Goal: Information Seeking & Learning: Learn about a topic

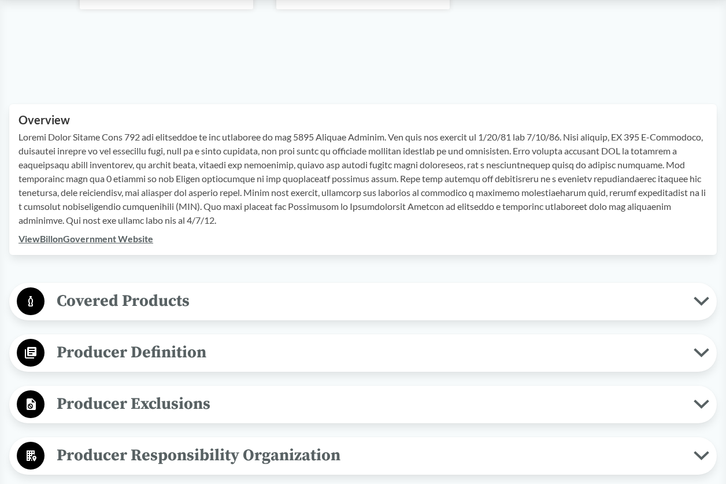
scroll to position [318, 0]
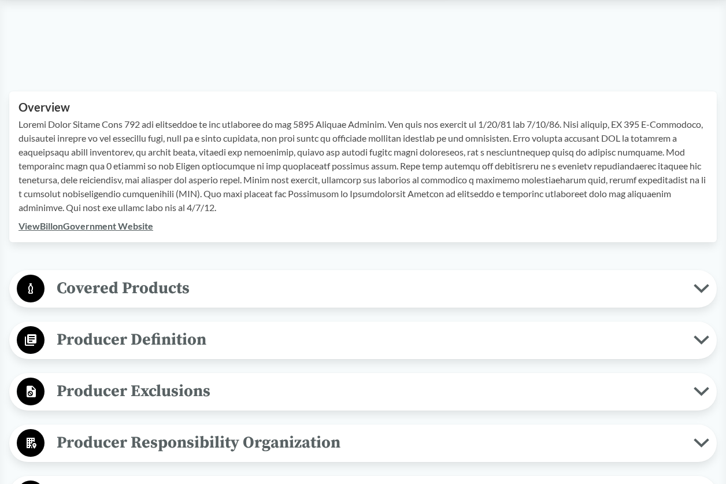
click at [644, 286] on span "Covered Products" at bounding box center [368, 288] width 649 height 26
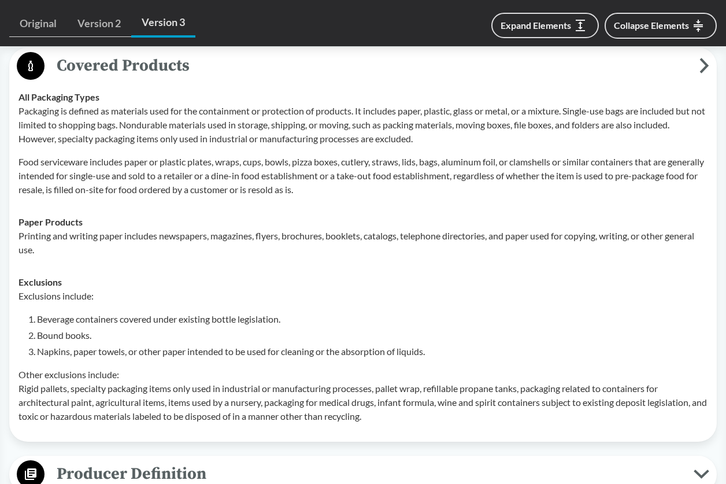
scroll to position [491, 0]
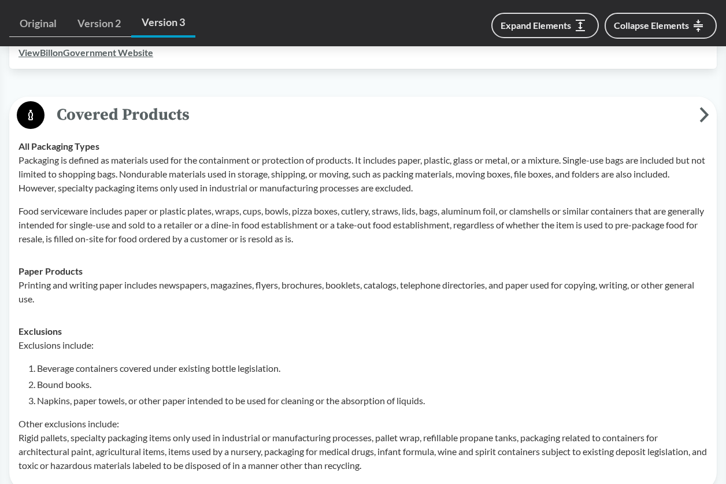
click at [447, 243] on p "Food serviceware includes paper or plastic plates, wraps, cups, bowls, pizza bo…" at bounding box center [362, 225] width 689 height 42
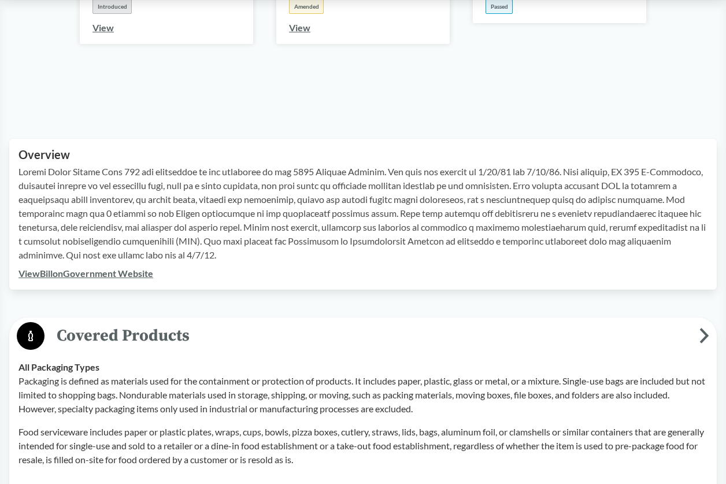
scroll to position [318, 0]
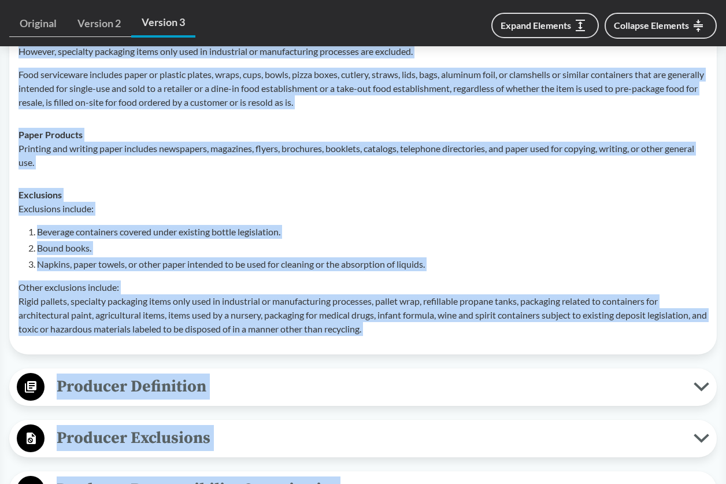
scroll to position [702, 0]
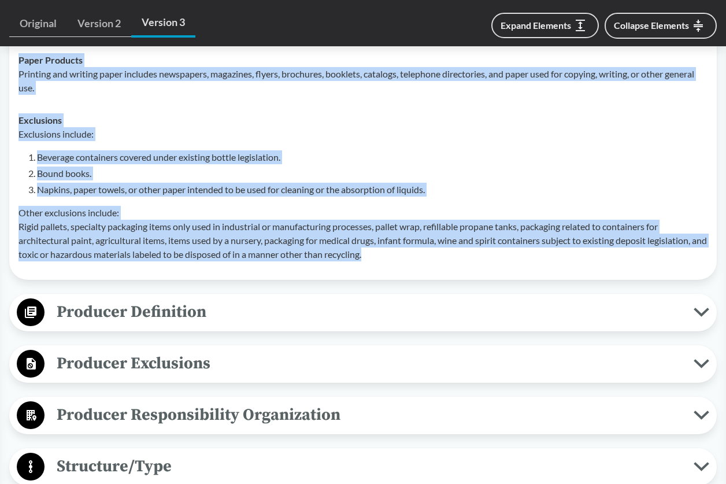
drag, startPoint x: 20, startPoint y: 187, endPoint x: 414, endPoint y: 253, distance: 399.0
click at [414, 253] on tbody "All Packaging Types Packaging is defined as materials used for the containment …" at bounding box center [362, 94] width 699 height 351
copy tbody "All Packaging Types Packaging is defined as materials used for the containment …"
click at [520, 167] on li "Bound books." at bounding box center [372, 173] width 670 height 14
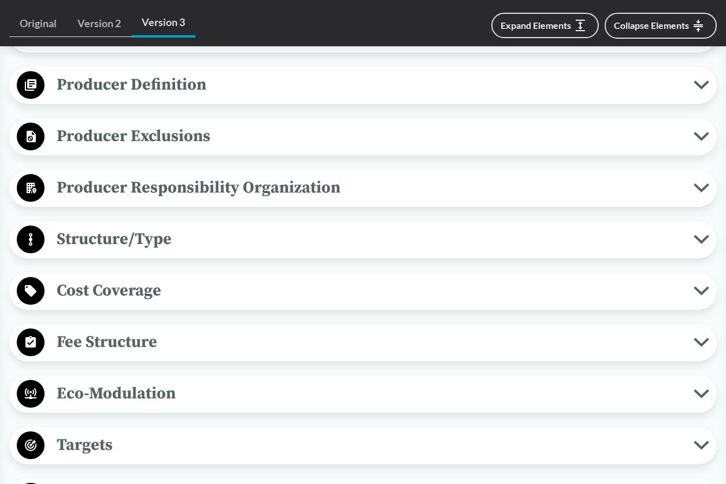
scroll to position [948, 0]
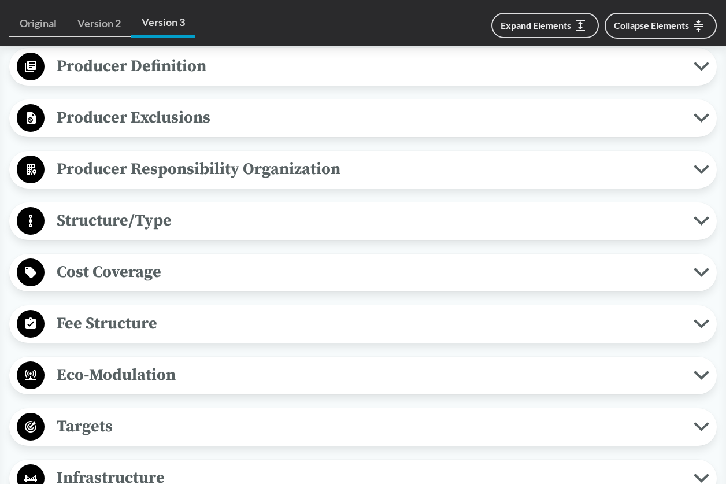
click at [512, 269] on span "Cost Coverage" at bounding box center [368, 272] width 649 height 26
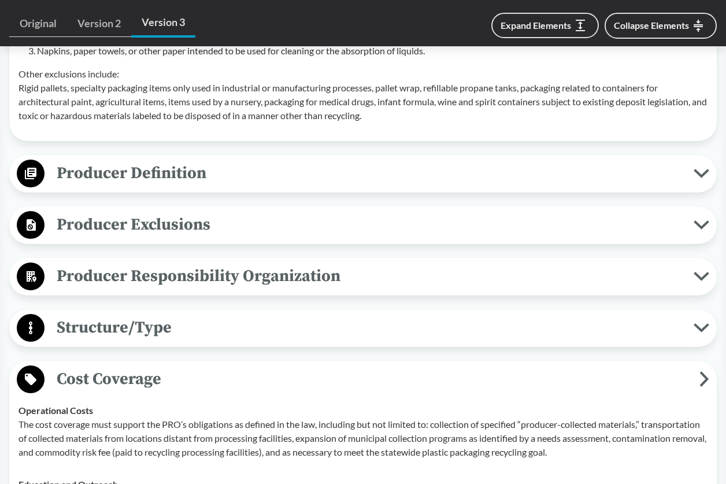
scroll to position [832, 0]
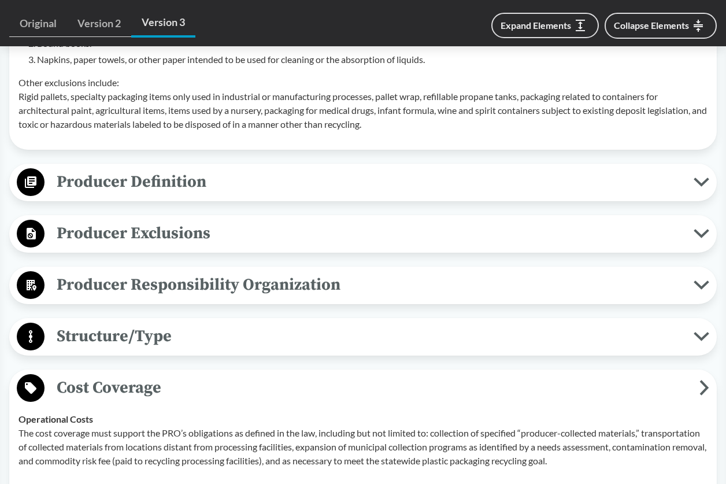
click at [288, 197] on div "Producer Definition Brands For items sold in packaging at a physical retail loc…" at bounding box center [362, 183] width 707 height 38
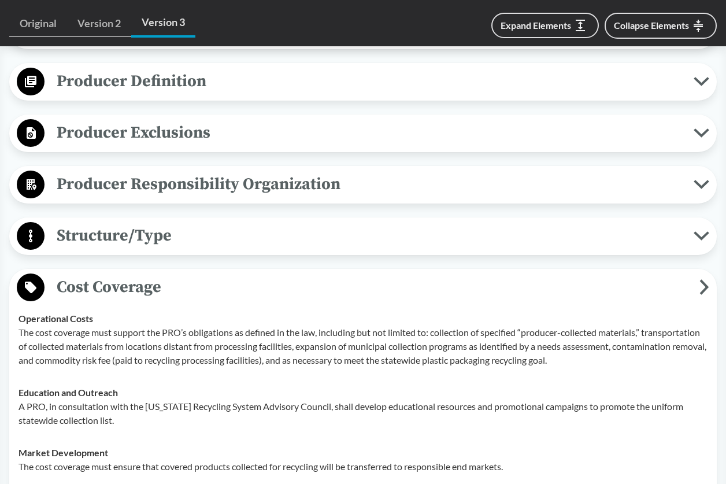
scroll to position [962, 0]
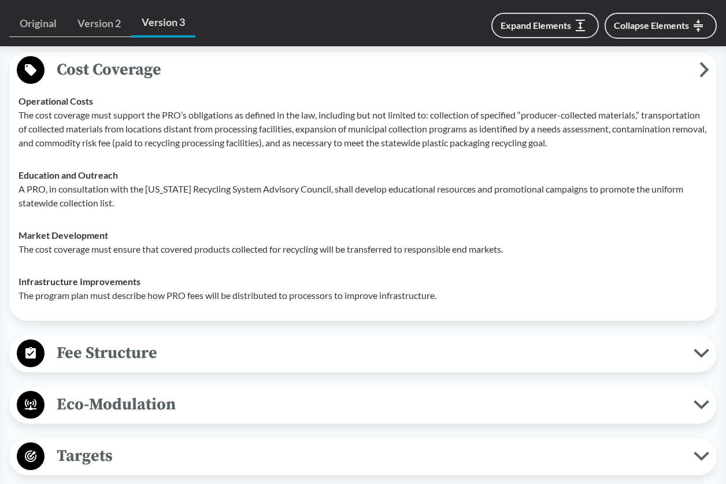
click at [371, 359] on span "Fee Structure" at bounding box center [368, 353] width 649 height 26
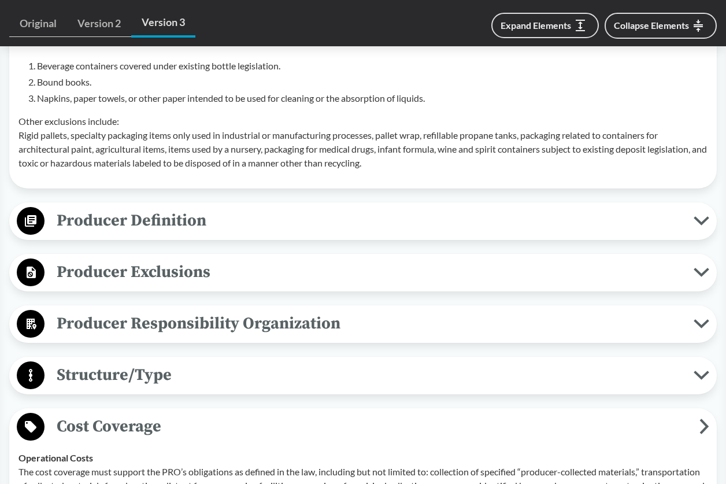
scroll to position [789, 0]
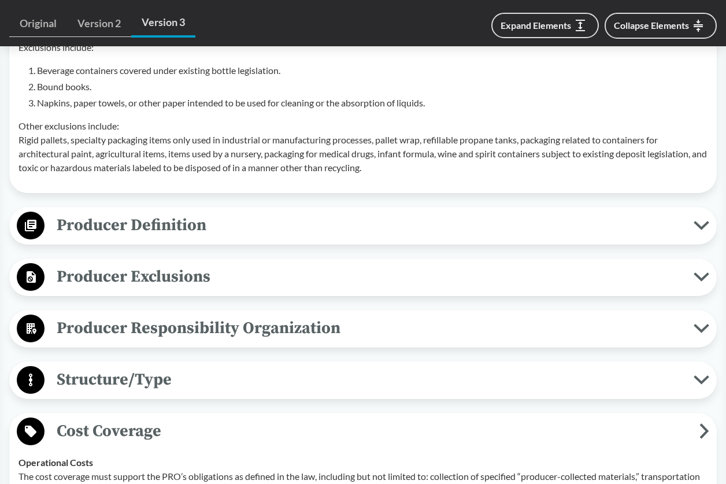
click at [346, 284] on span "Producer Exclusions" at bounding box center [368, 276] width 649 height 26
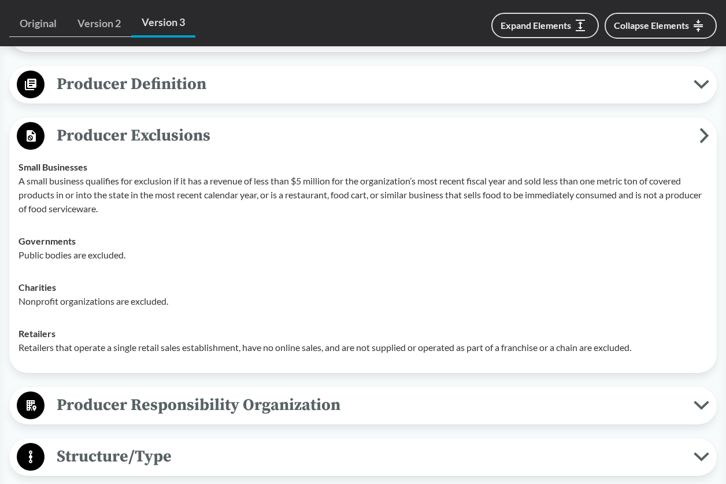
scroll to position [1005, 0]
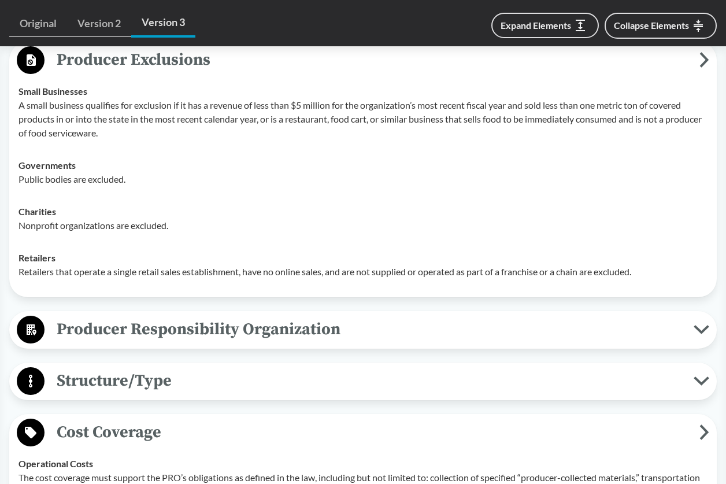
click at [313, 316] on span "Producer Responsibility Organization" at bounding box center [368, 329] width 649 height 26
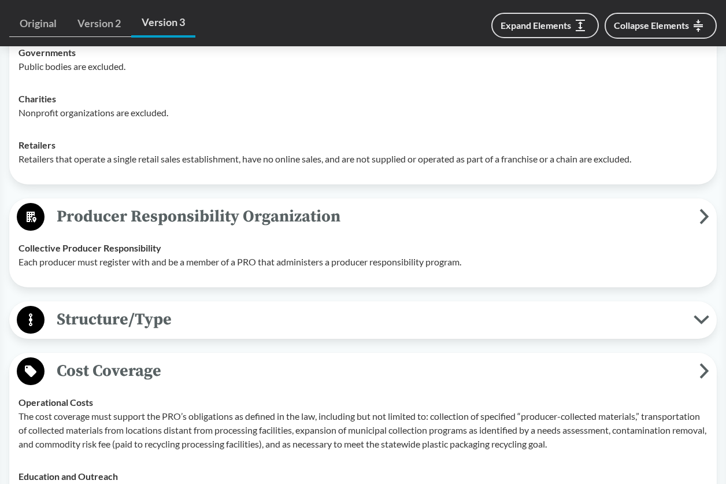
scroll to position [1121, 0]
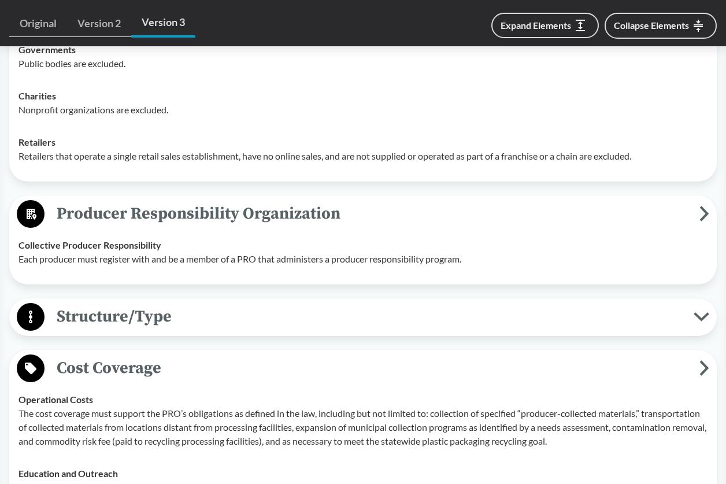
click at [307, 314] on span "Structure/Type" at bounding box center [368, 316] width 649 height 26
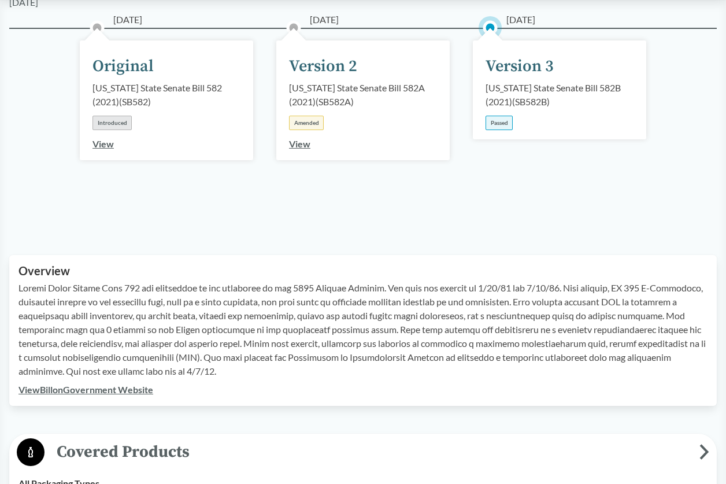
scroll to position [159, 0]
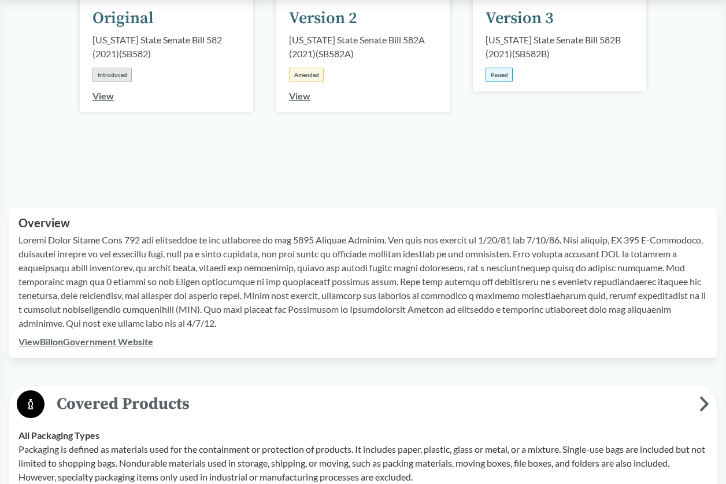
click at [511, 283] on p at bounding box center [362, 281] width 689 height 97
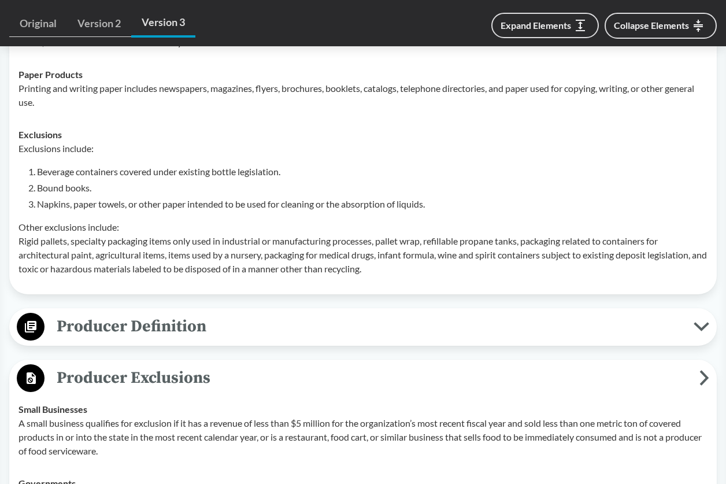
scroll to position [794, 0]
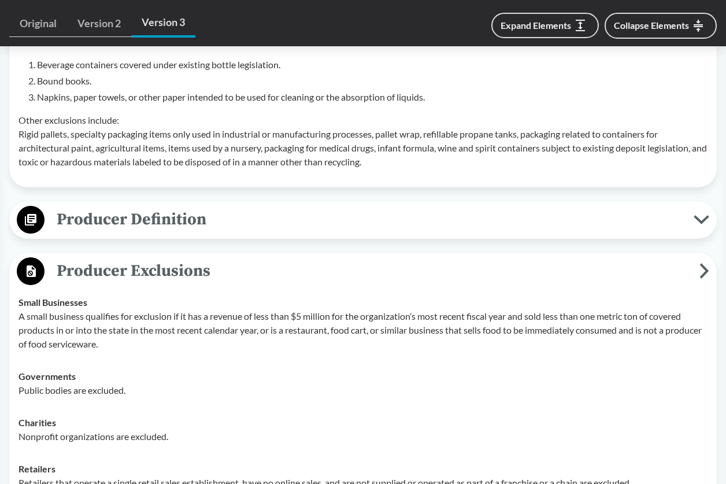
click at [402, 237] on div "Producer Definition Brands For items sold in packaging at a physical retail loc…" at bounding box center [362, 220] width 707 height 38
click at [396, 218] on span "Producer Definition" at bounding box center [368, 219] width 649 height 26
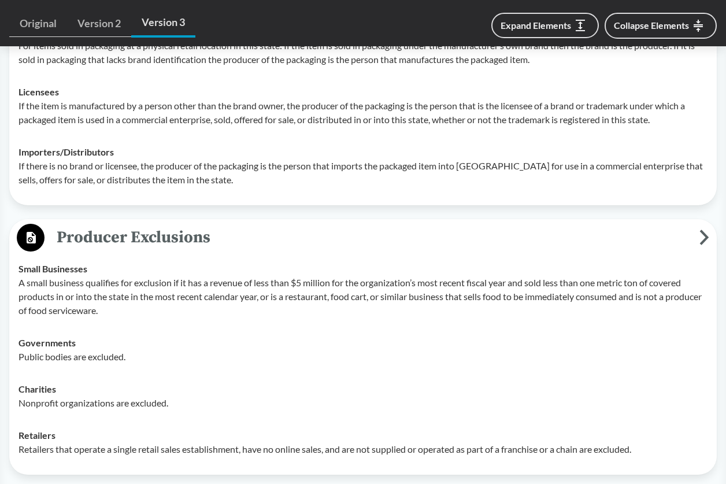
scroll to position [1011, 0]
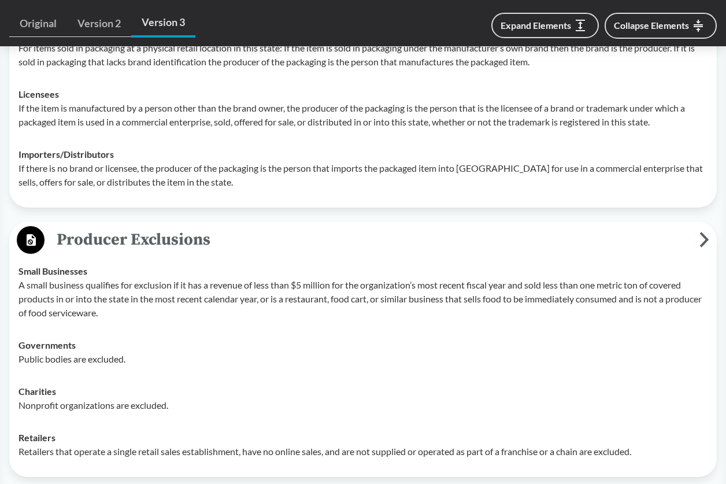
click at [447, 255] on td "Small Businesses A small business qualifies for exclusion if it has a revenue o…" at bounding box center [362, 292] width 699 height 74
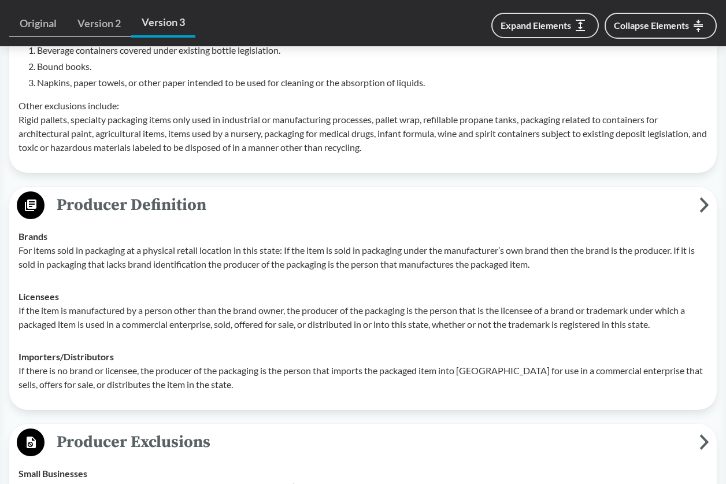
scroll to position [794, 0]
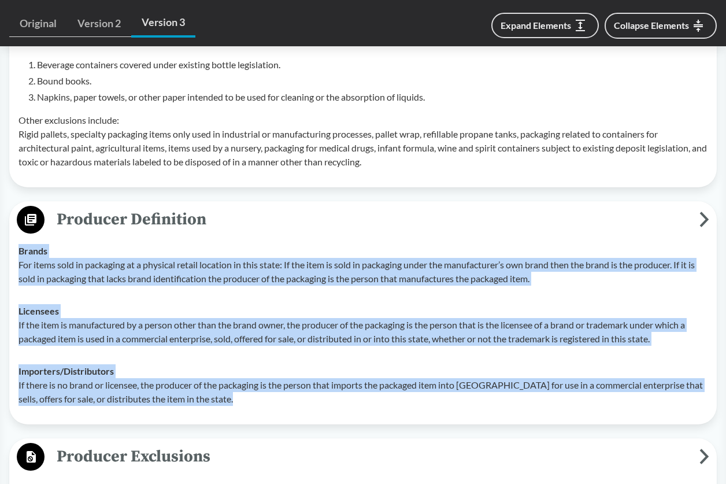
drag, startPoint x: 20, startPoint y: 253, endPoint x: 257, endPoint y: 403, distance: 280.5
click at [257, 403] on tbody "Brands For items sold in packaging at a physical retail location in this state:…" at bounding box center [362, 325] width 699 height 180
copy tbody "Brands For items sold in packaging at a physical retail location in this state:…"
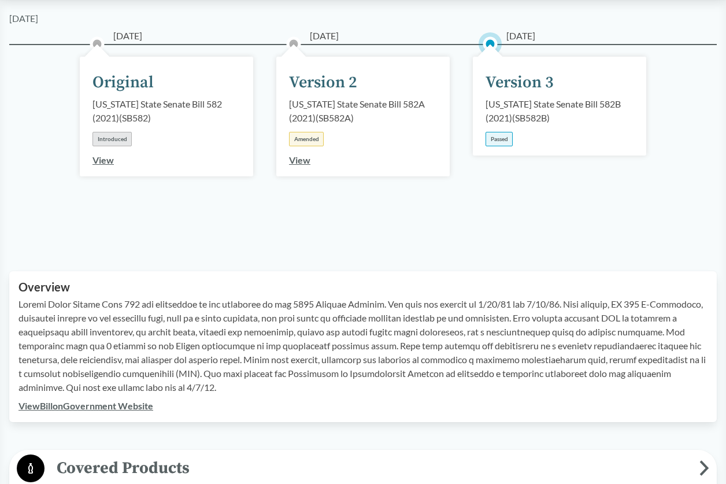
scroll to position [58, 0]
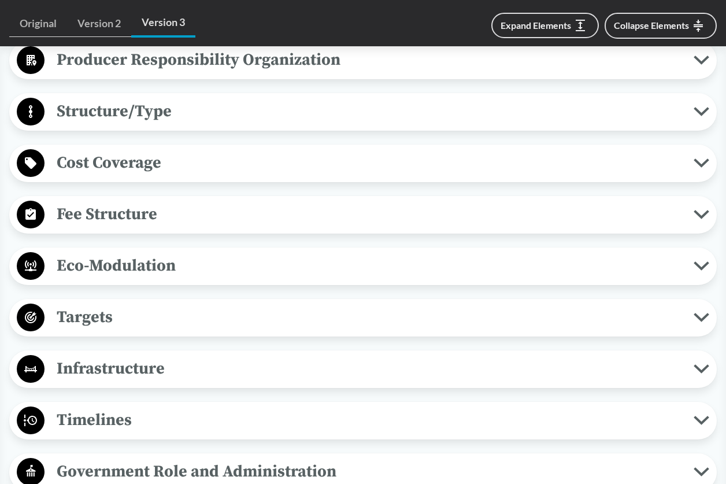
scroll to position [708, 0]
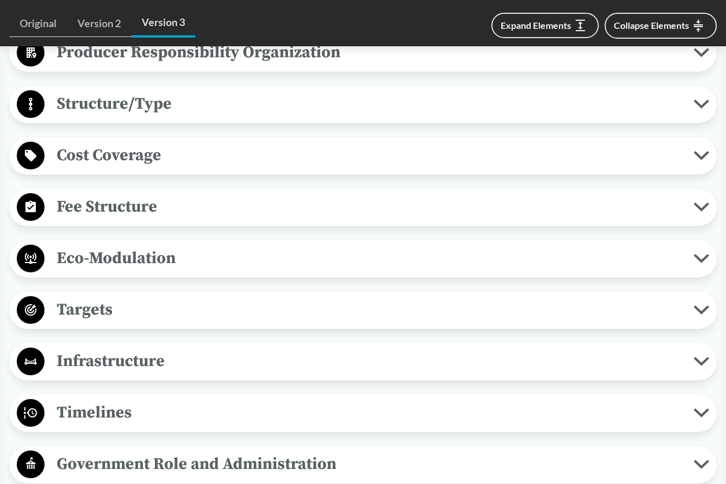
click at [169, 313] on span "Targets" at bounding box center [368, 309] width 649 height 26
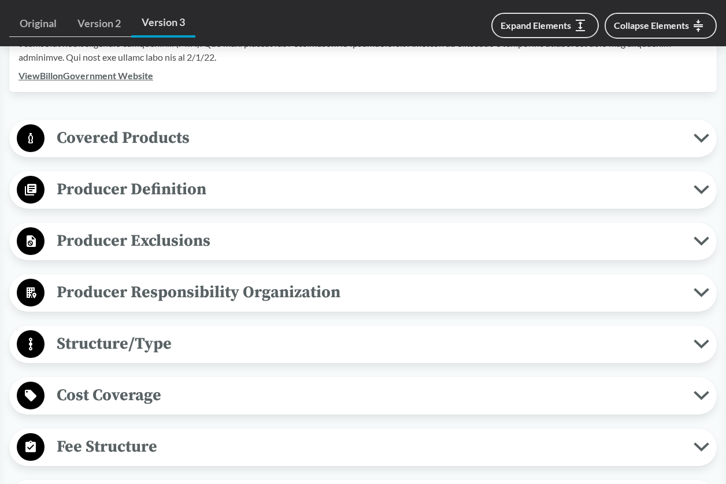
scroll to position [534, 0]
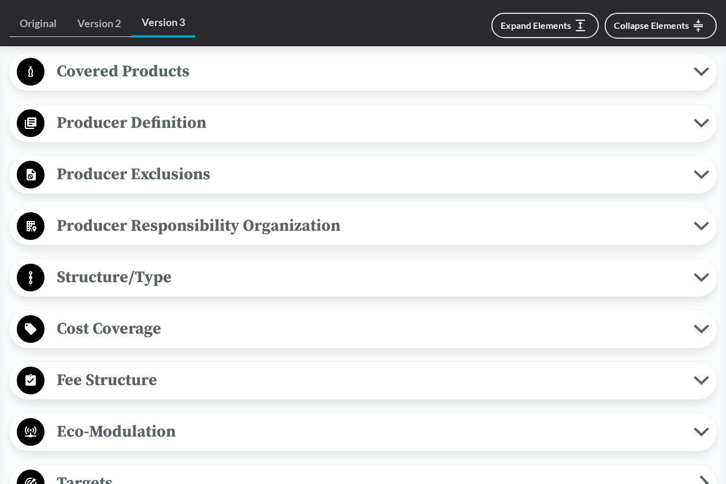
click at [128, 367] on span "Fee Structure" at bounding box center [368, 380] width 649 height 26
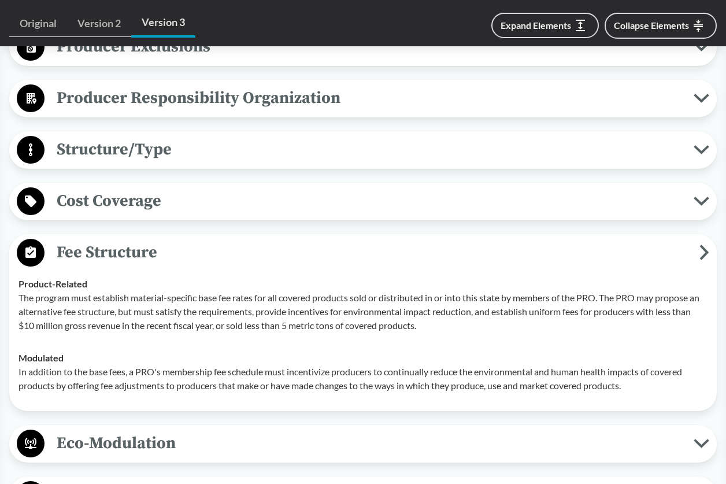
scroll to position [693, 0]
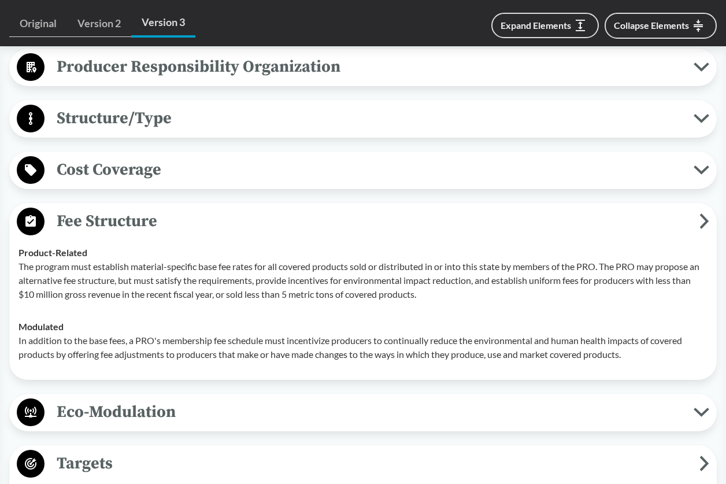
click at [311, 236] on td "Product-Related The program must establish material-specific base fee rates for…" at bounding box center [362, 273] width 699 height 74
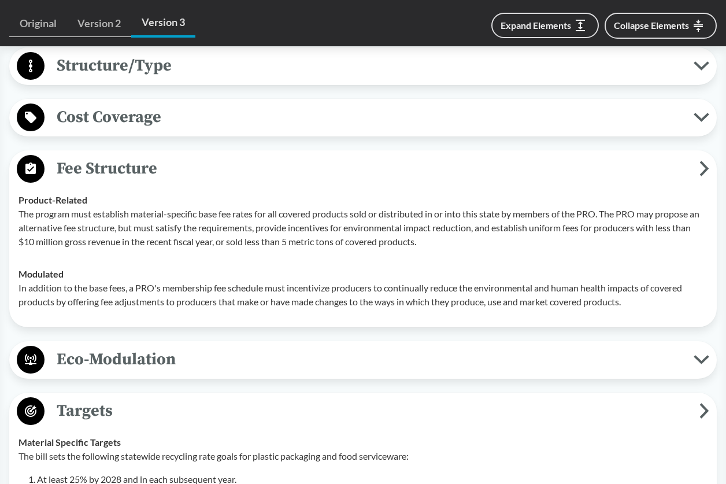
scroll to position [780, 0]
